Goal: Find specific page/section: Find specific page/section

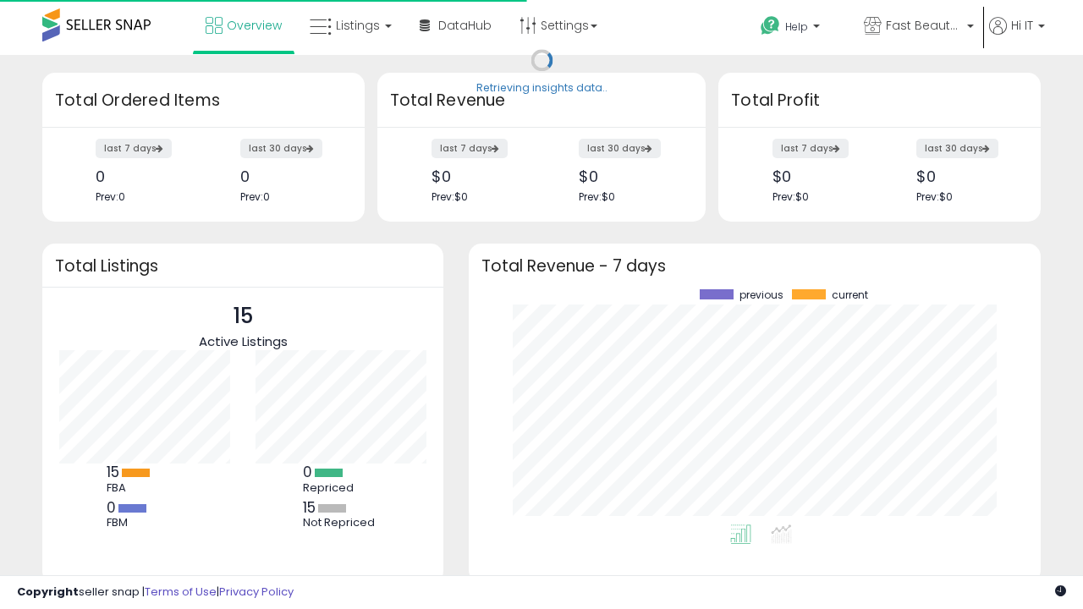
scroll to position [235, 538]
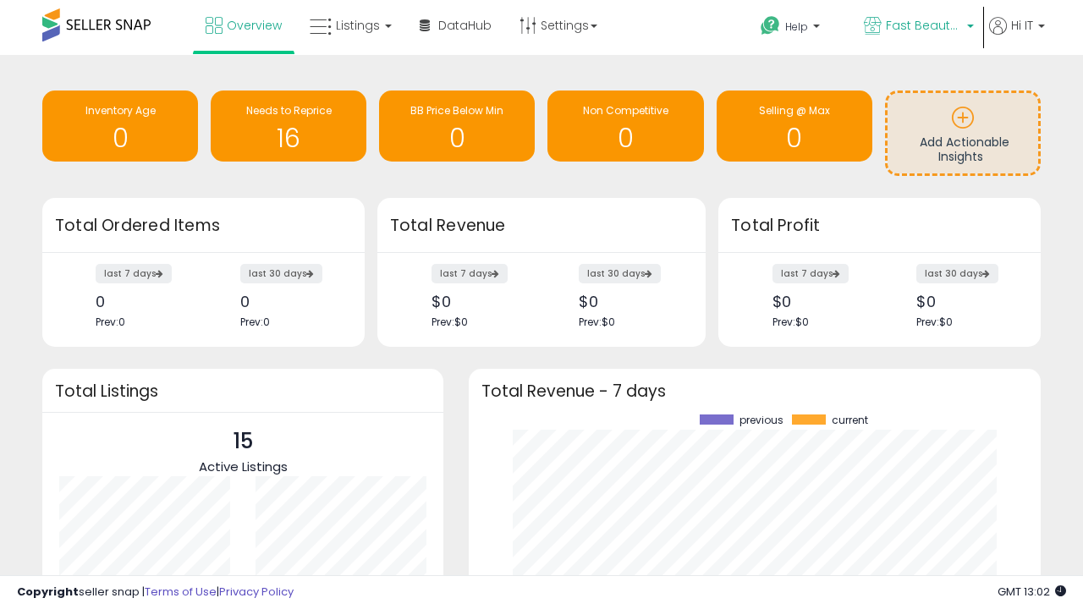
click at [917, 27] on span "Fast Beauty ([GEOGRAPHIC_DATA])" at bounding box center [924, 25] width 76 height 17
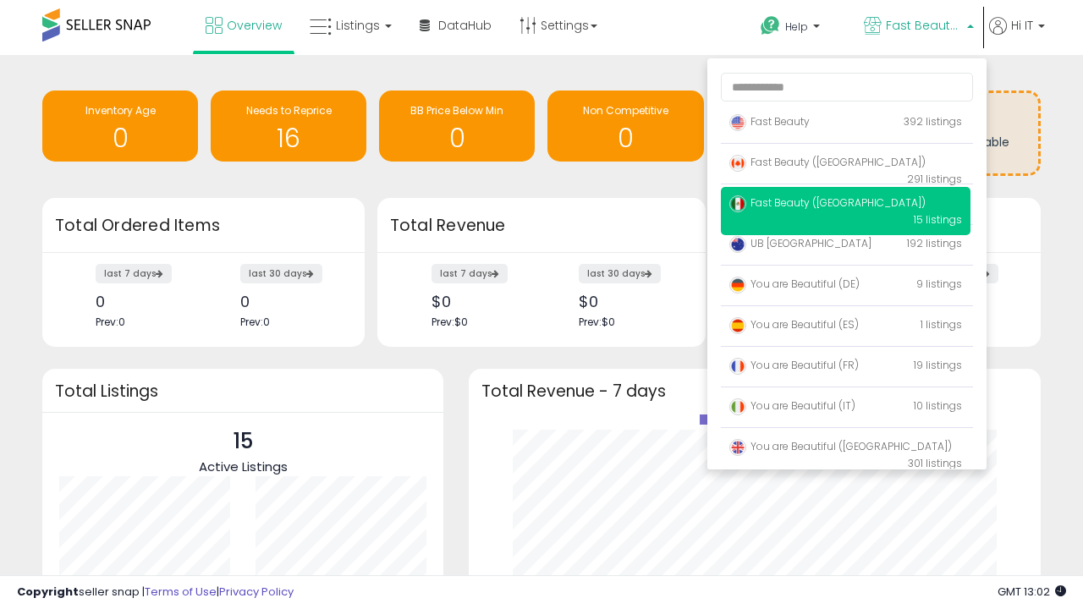
click at [845, 124] on p "Fast Beauty 392 listings" at bounding box center [846, 123] width 250 height 34
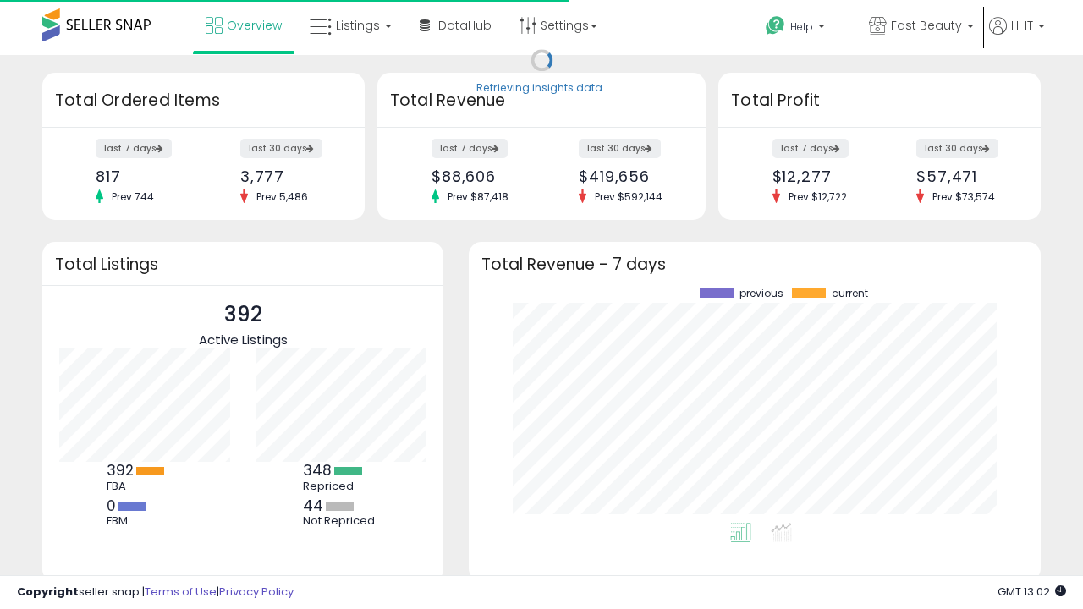
scroll to position [235, 538]
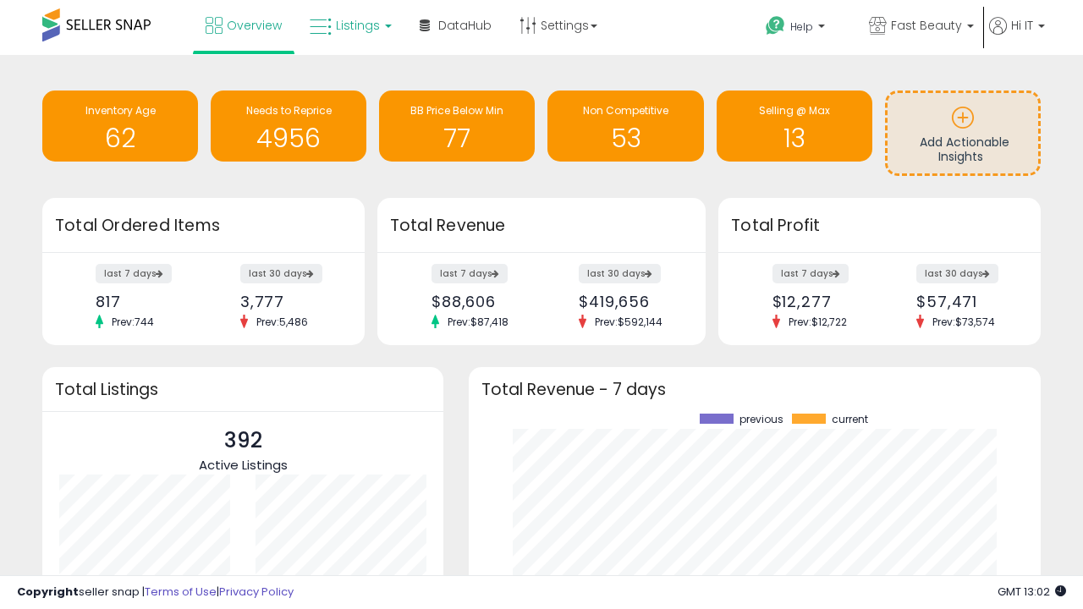
click at [349, 25] on span "Listings" at bounding box center [358, 25] width 44 height 17
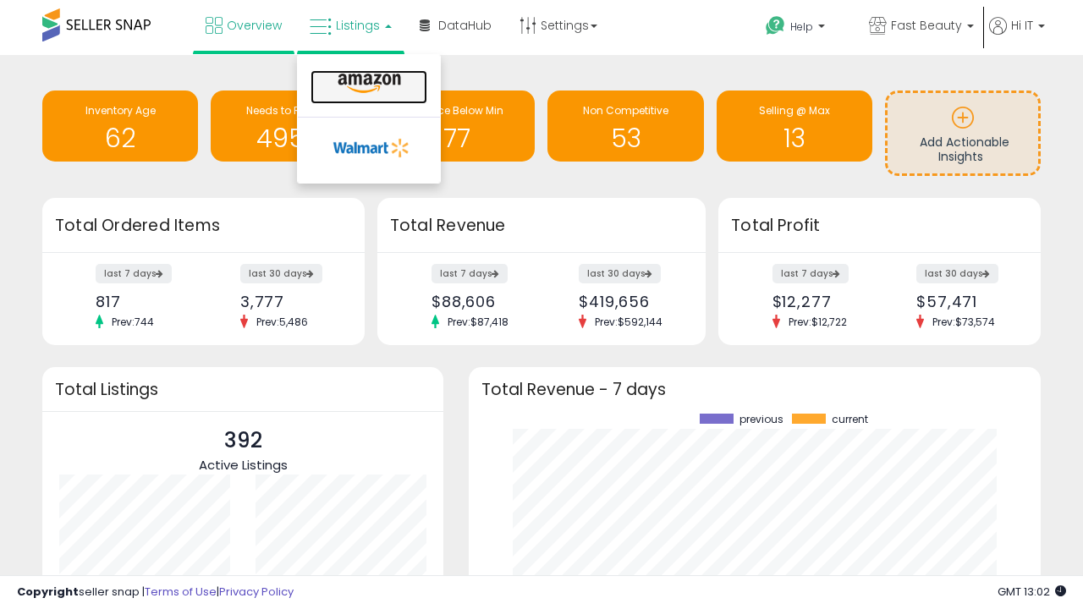
click at [367, 84] on icon at bounding box center [369, 84] width 74 height 22
